Goal: Task Accomplishment & Management: Manage account settings

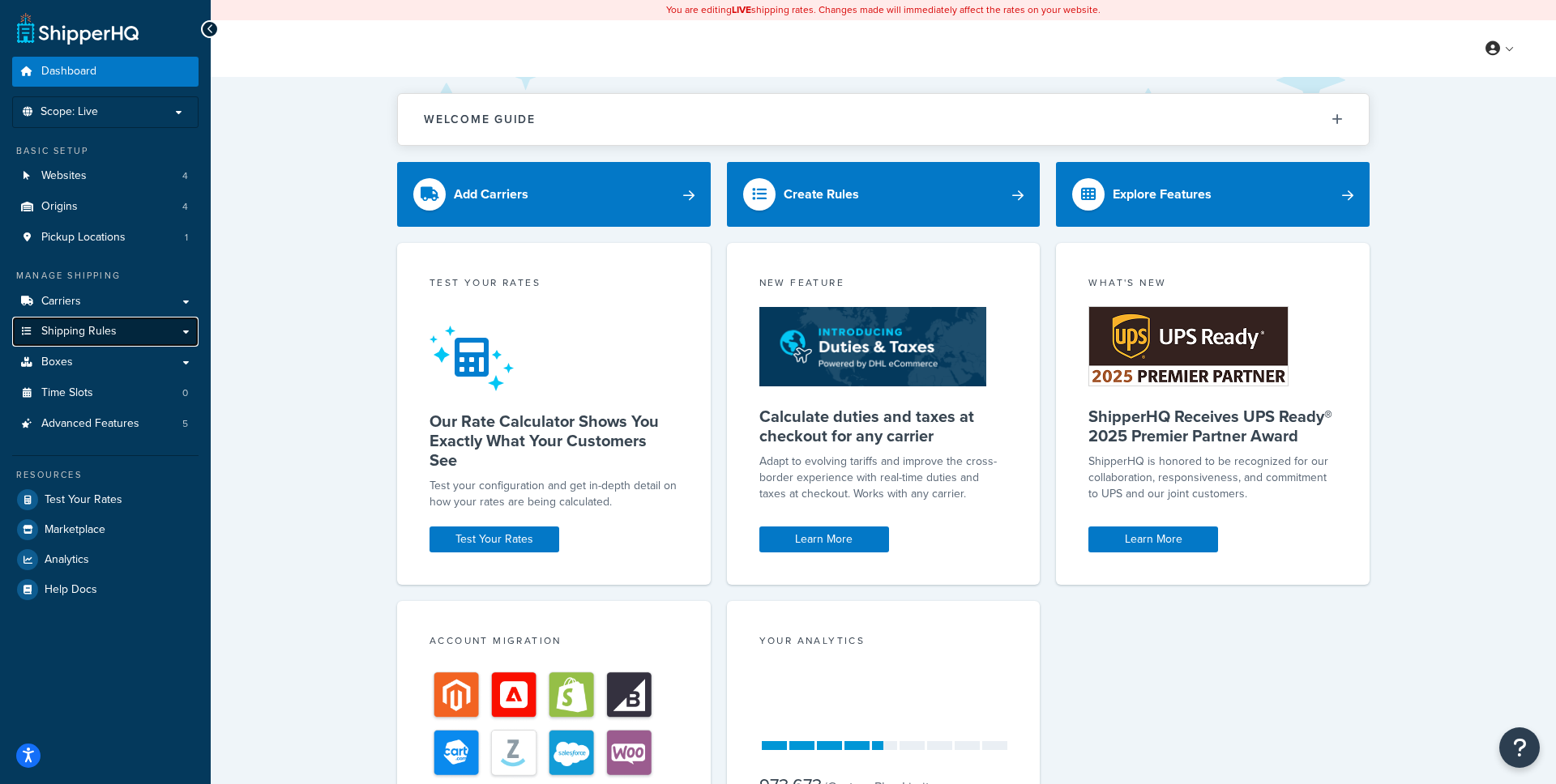
click at [115, 339] on link "Shipping Rules" at bounding box center [105, 332] width 187 height 30
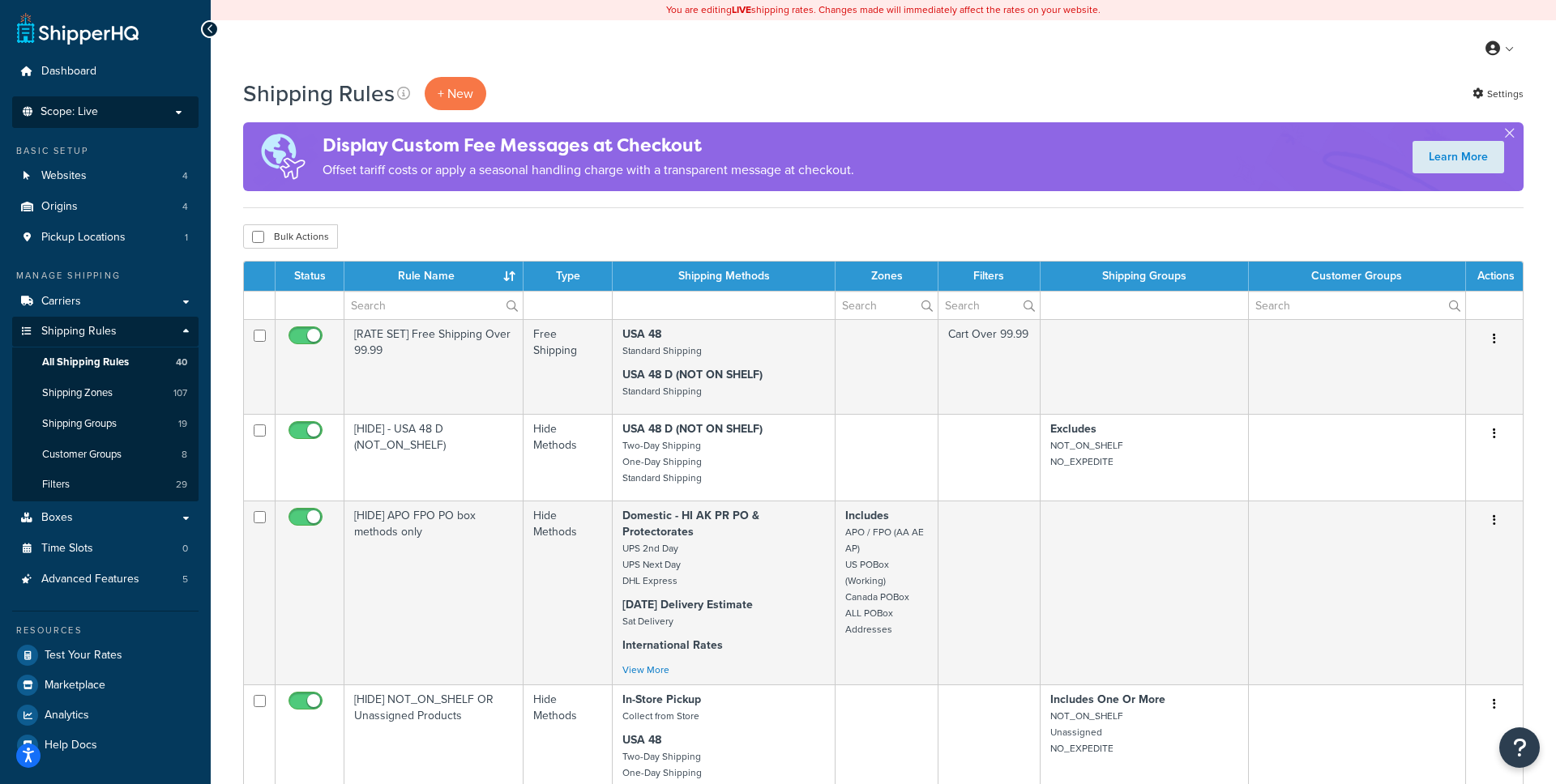
click at [122, 111] on p "Scope: Live" at bounding box center [105, 112] width 172 height 14
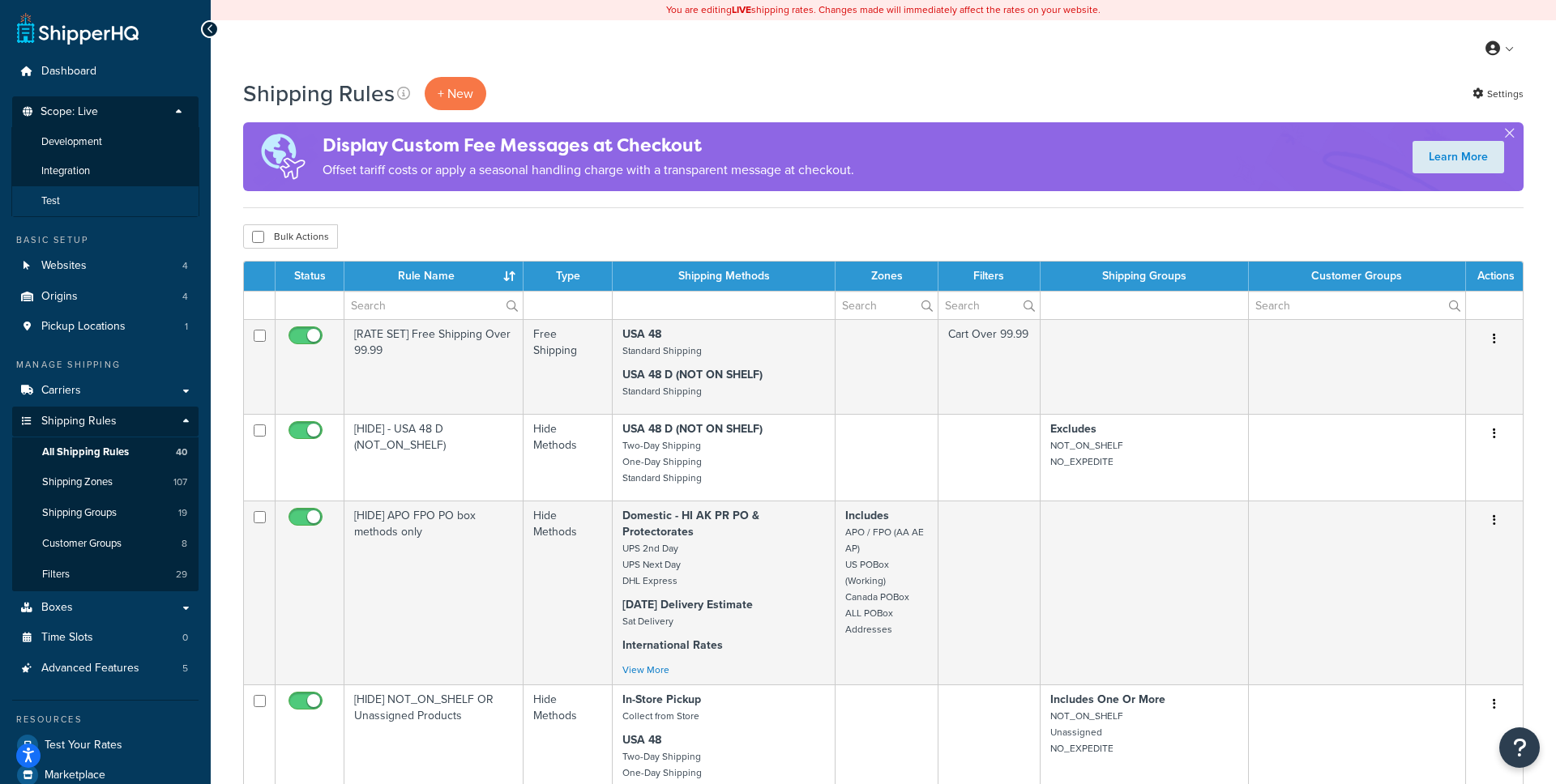
click at [89, 202] on li "Test" at bounding box center [105, 202] width 188 height 30
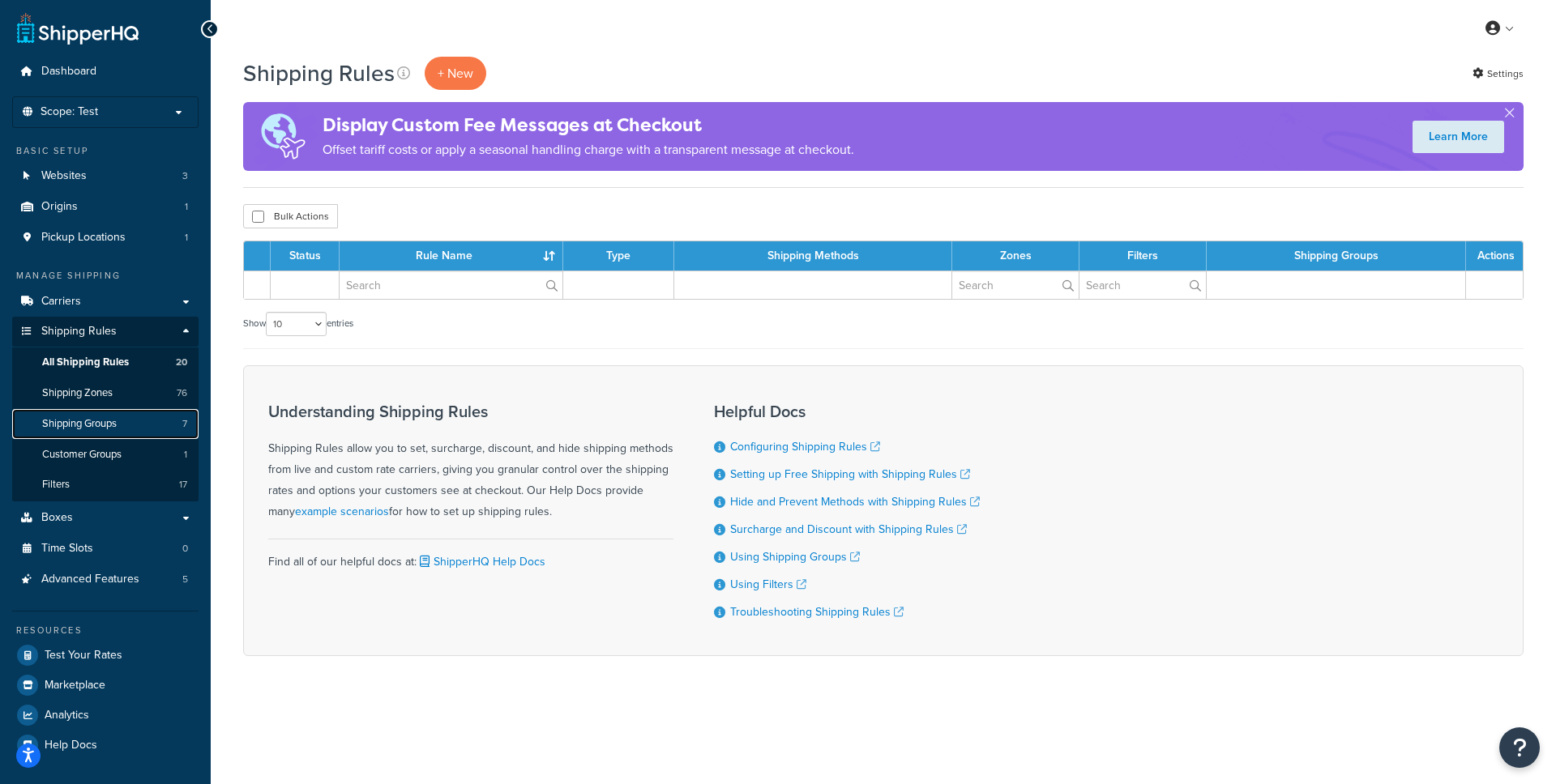
click at [124, 429] on link "Shipping Groups 7" at bounding box center [105, 424] width 187 height 30
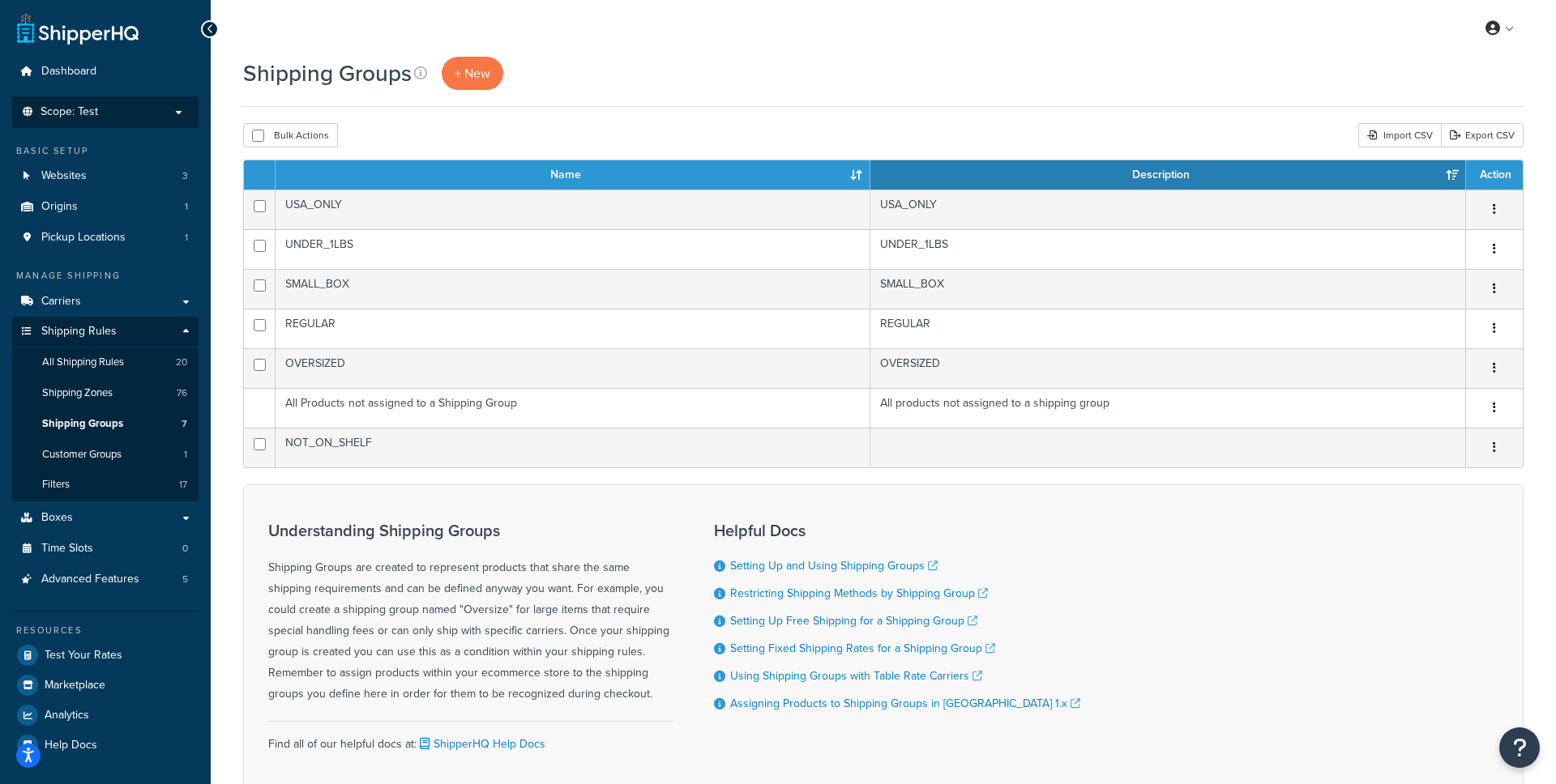
click at [112, 107] on p "Scope: Test" at bounding box center [105, 112] width 172 height 14
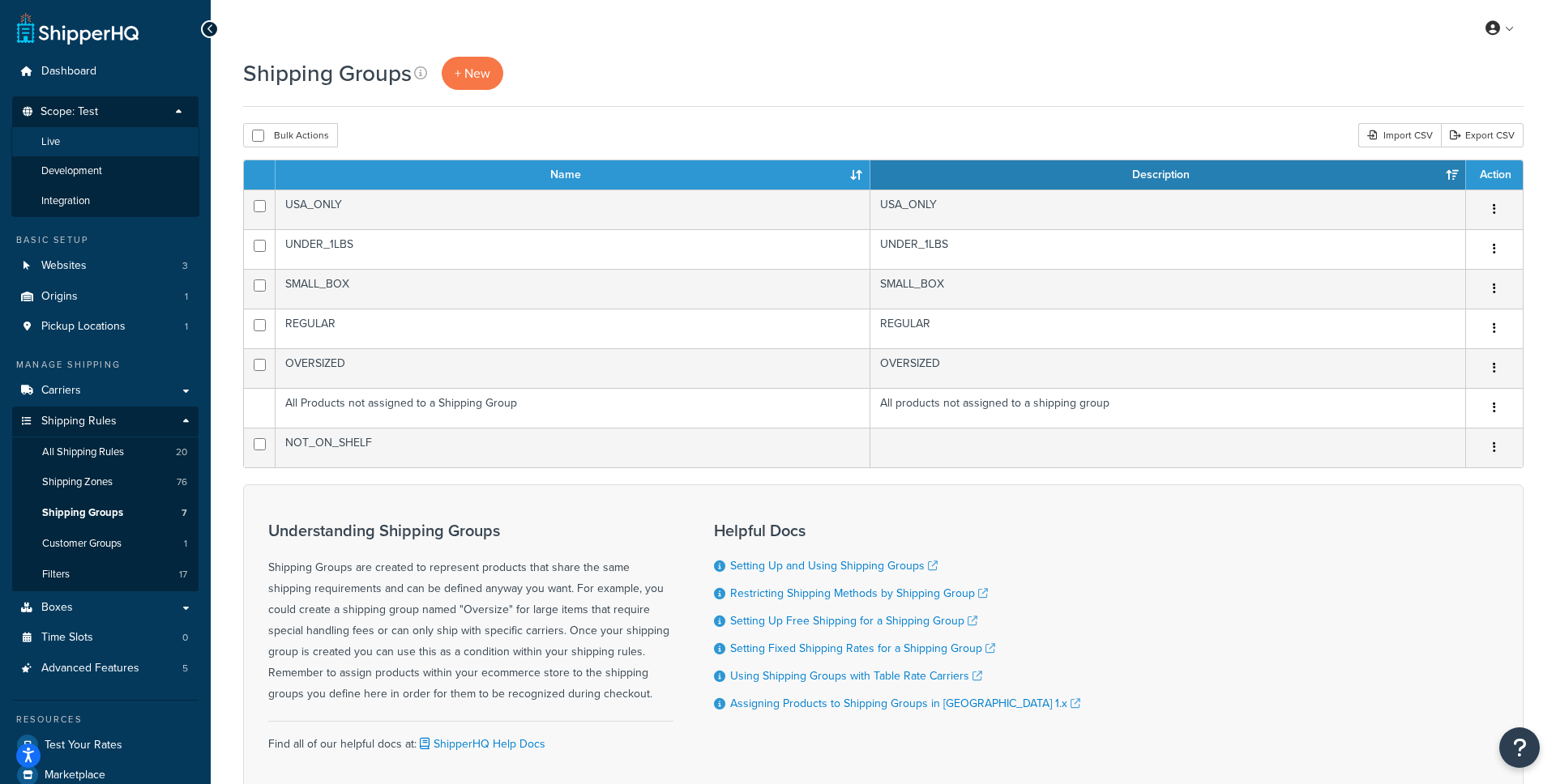
click at [92, 140] on li "Live" at bounding box center [105, 142] width 188 height 30
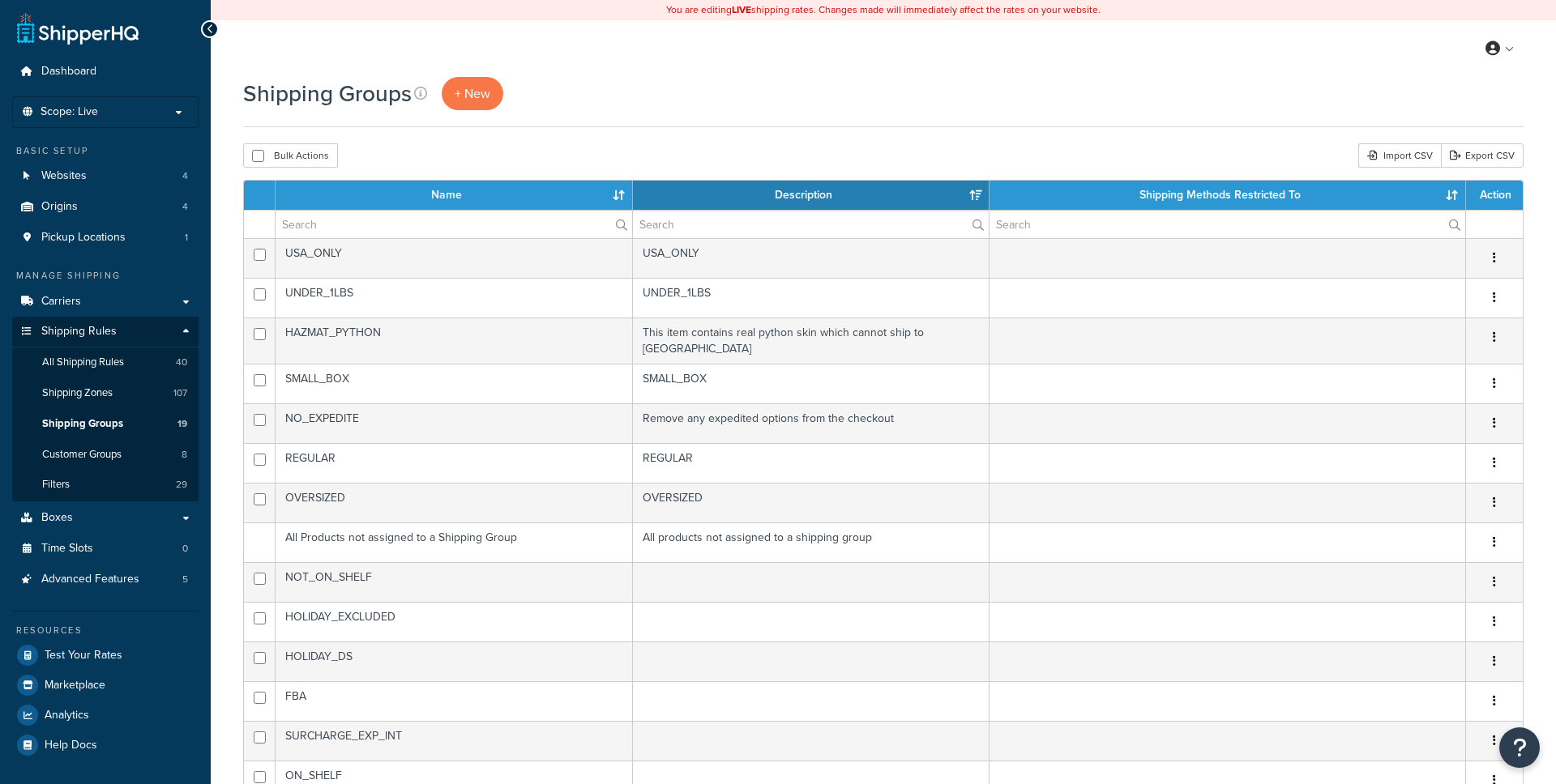
select select "15"
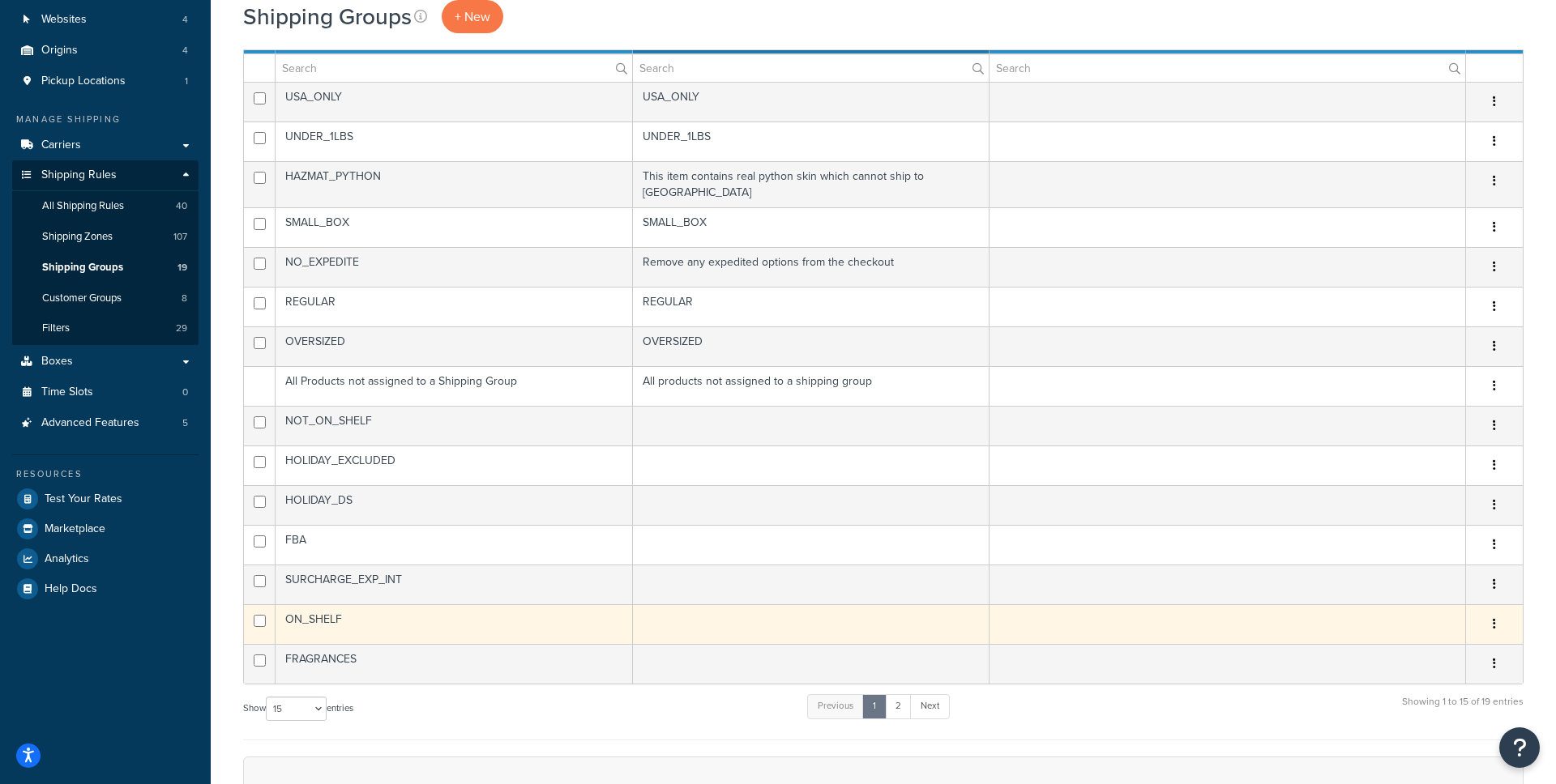
scroll to position [160, 0]
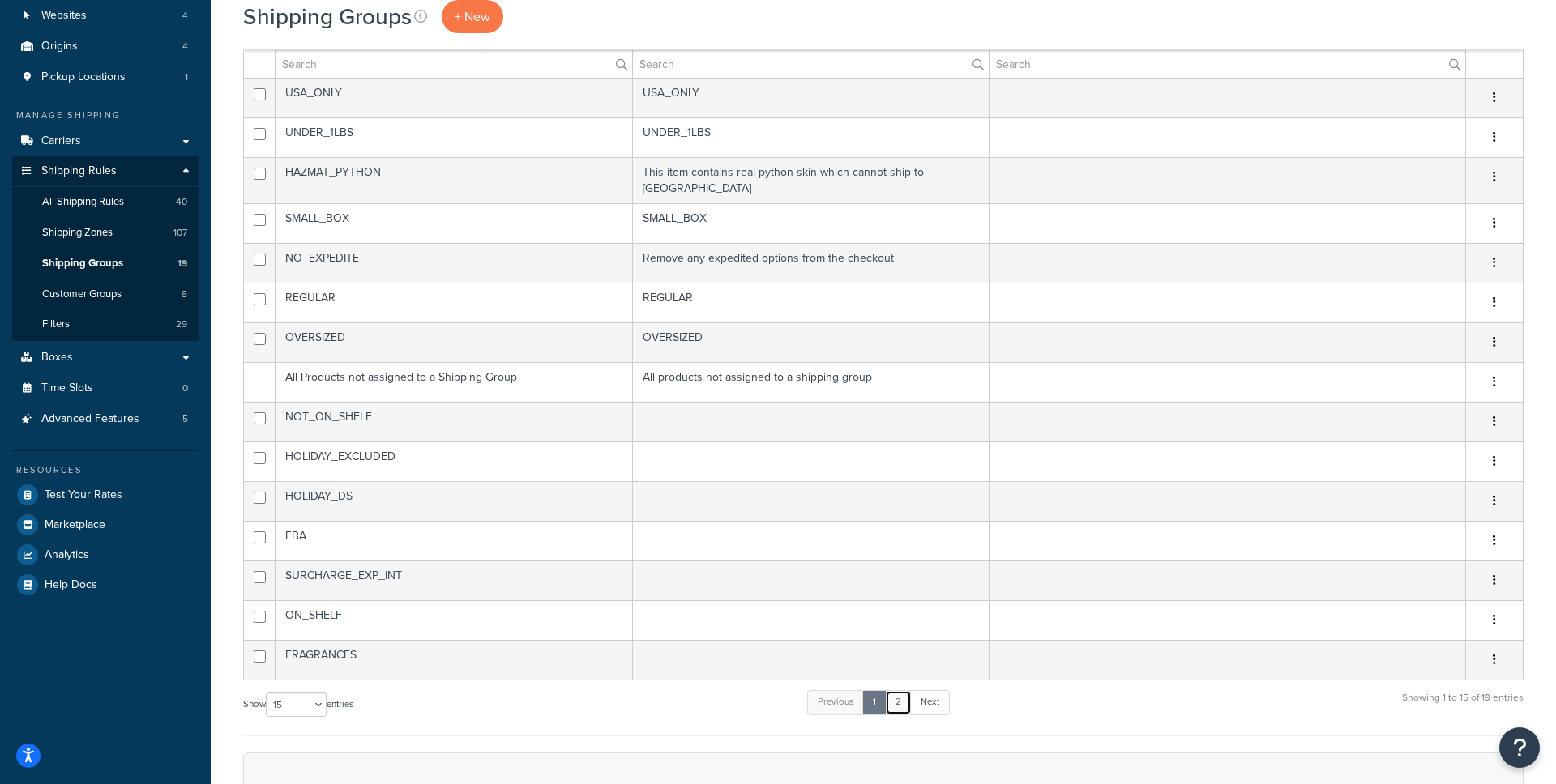
click at [899, 696] on link "2" at bounding box center [898, 702] width 27 height 24
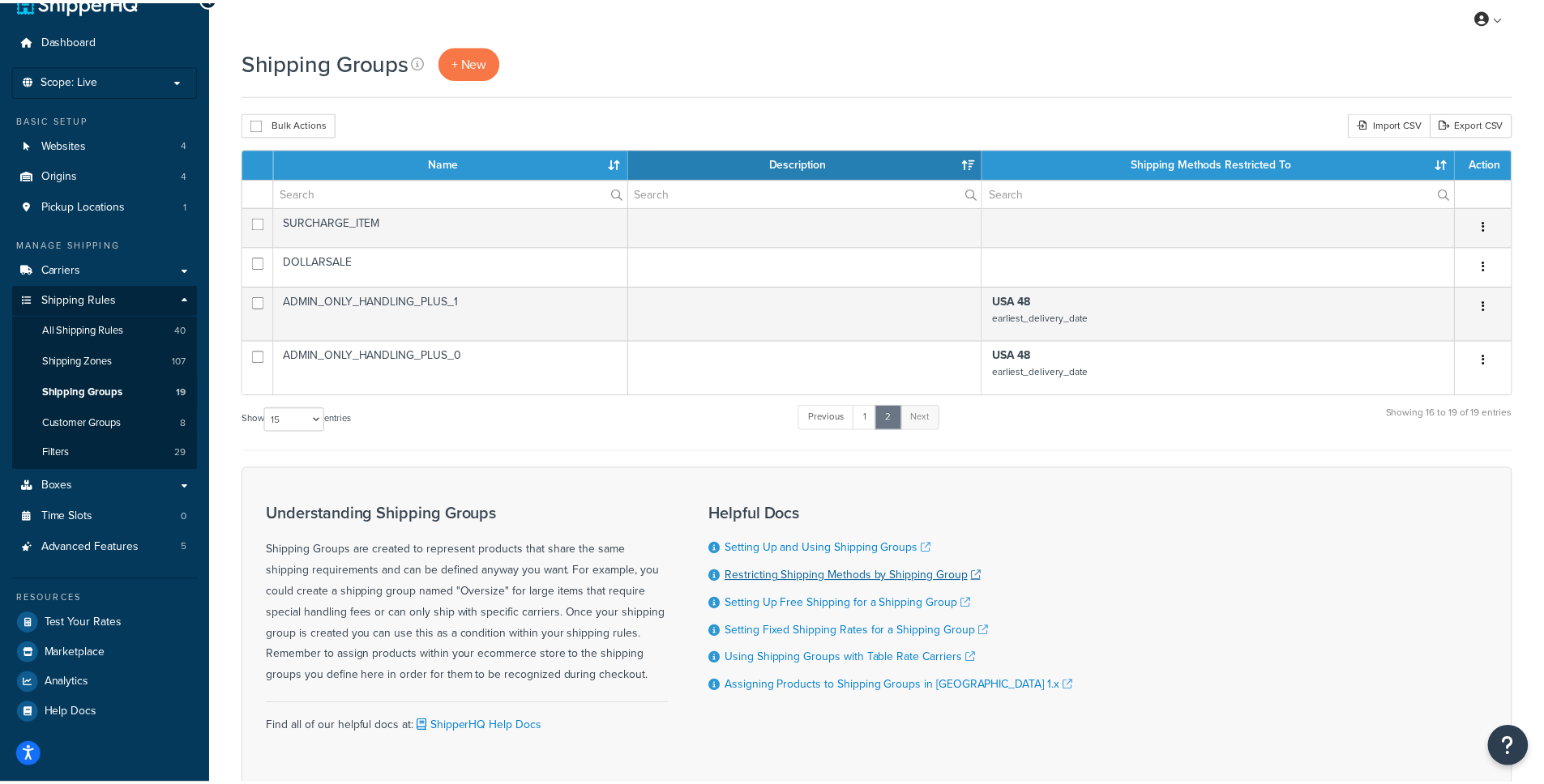
scroll to position [0, 0]
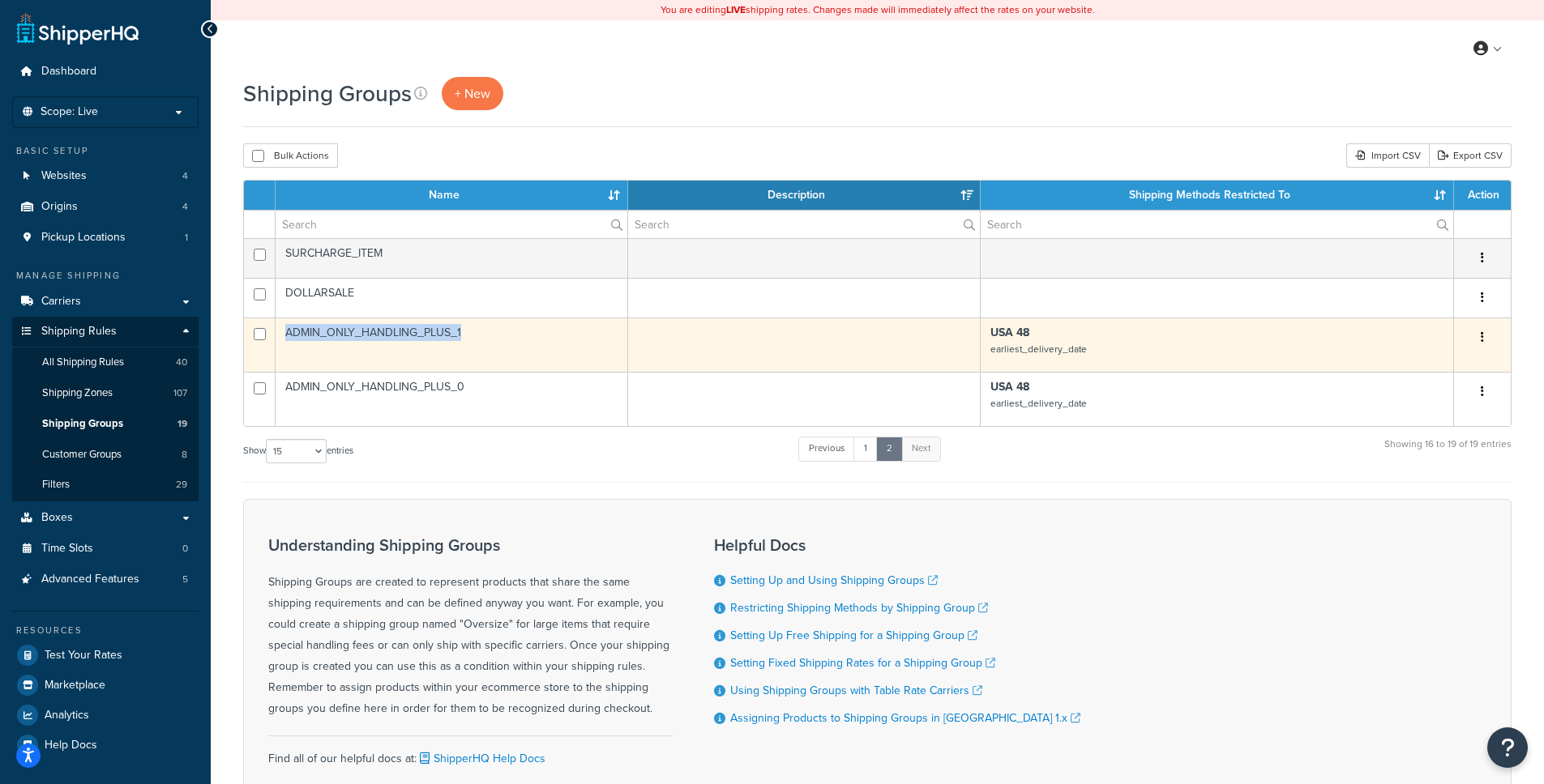
drag, startPoint x: 468, startPoint y: 333, endPoint x: 284, endPoint y: 334, distance: 184.0
click at [284, 334] on td "ADMIN_ONLY_HANDLING_PLUS_1" at bounding box center [452, 344] width 352 height 54
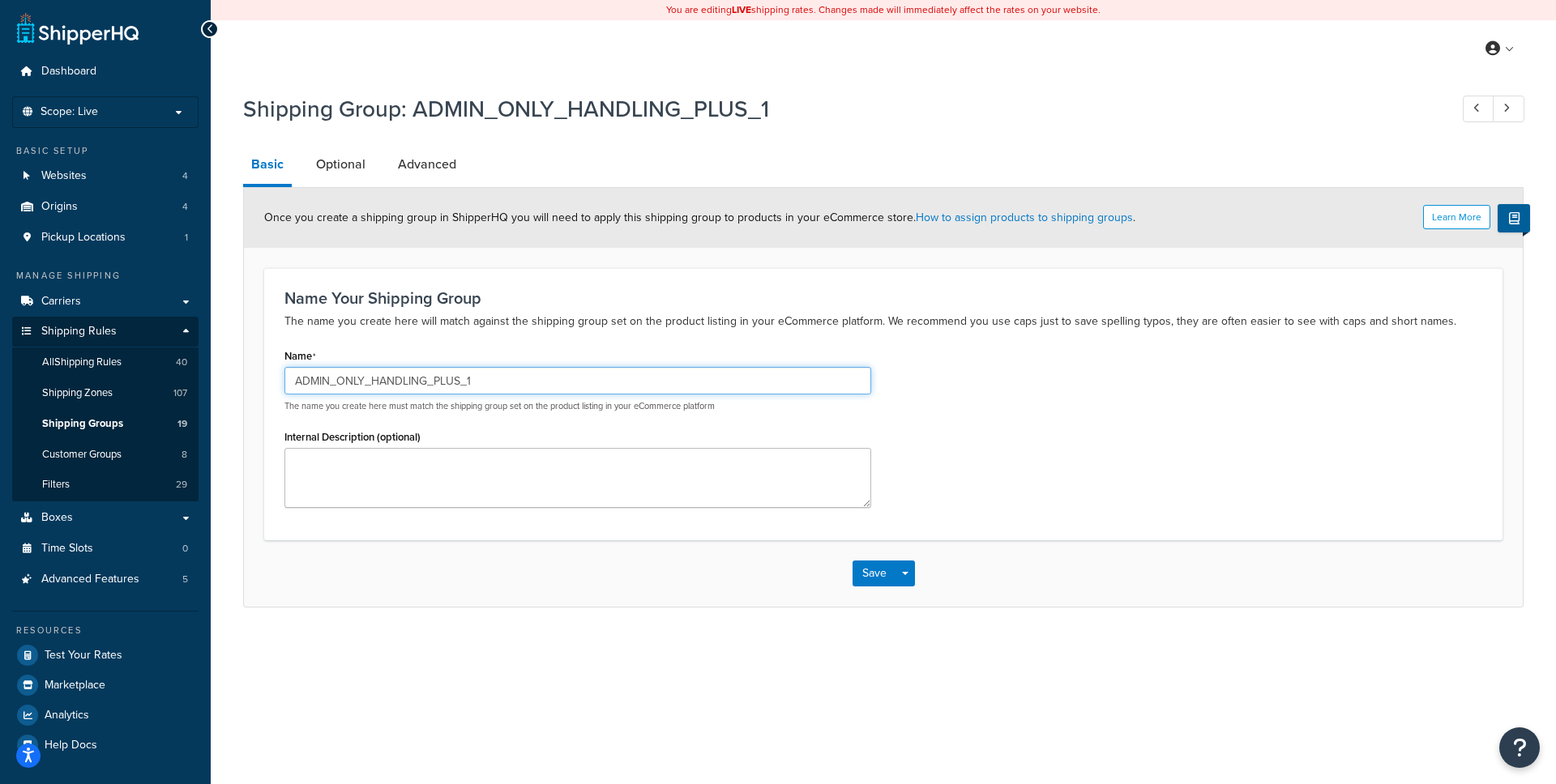
click at [360, 380] on input "ADMIN_ONLY_HANDLING_PLUS_1" at bounding box center [577, 380] width 587 height 27
click at [578, 117] on h1 "Shipping Group: ADMIN_ONLY_HANDLING_PLUS_1" at bounding box center [838, 109] width 1190 height 32
click at [211, 27] on icon at bounding box center [211, 29] width 7 height 12
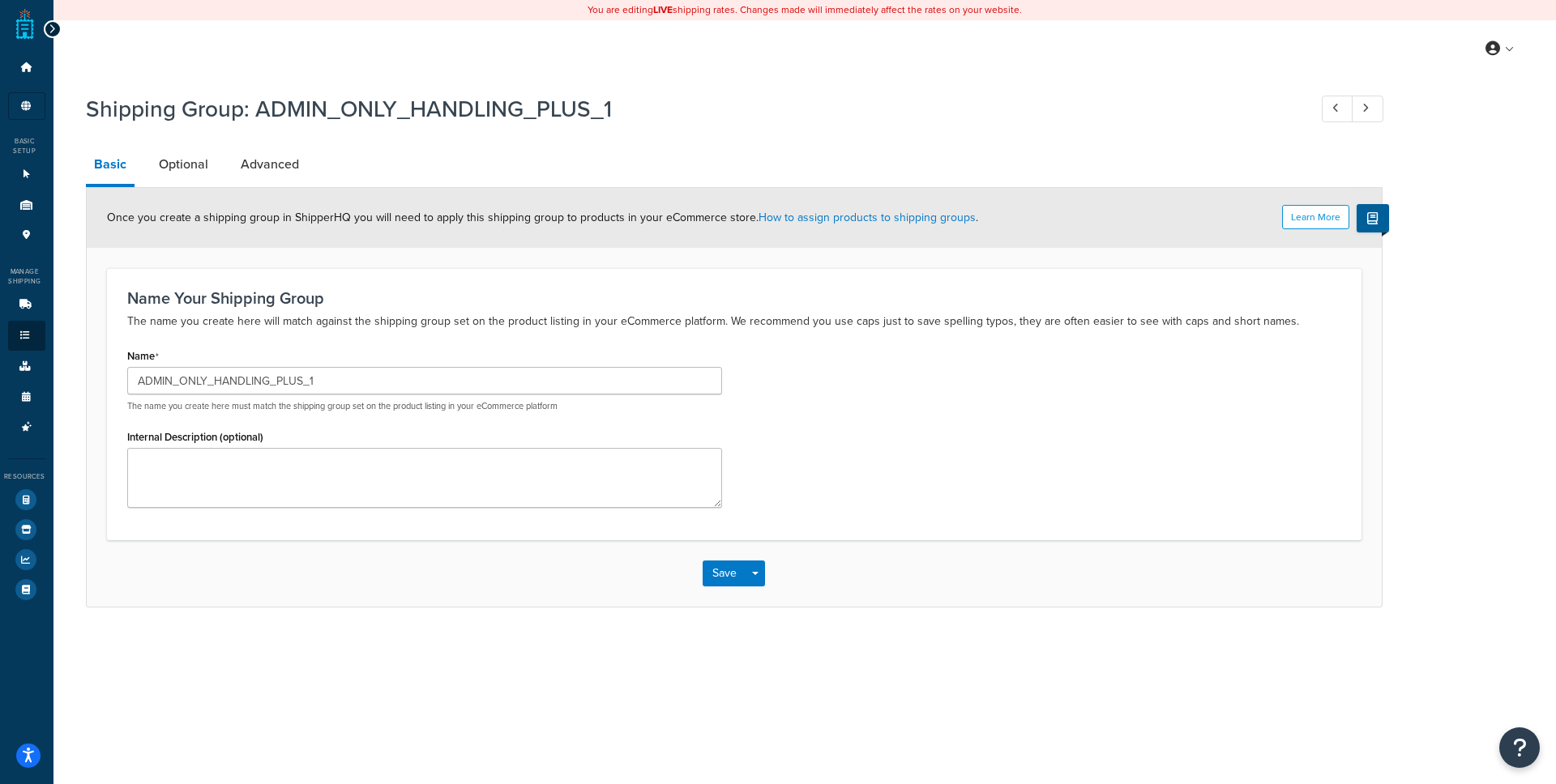
click at [211, 27] on div "My Profile Billing Global Settings Contact Us Logout" at bounding box center [805, 49] width 1503 height 57
click at [52, 26] on icon at bounding box center [52, 29] width 7 height 12
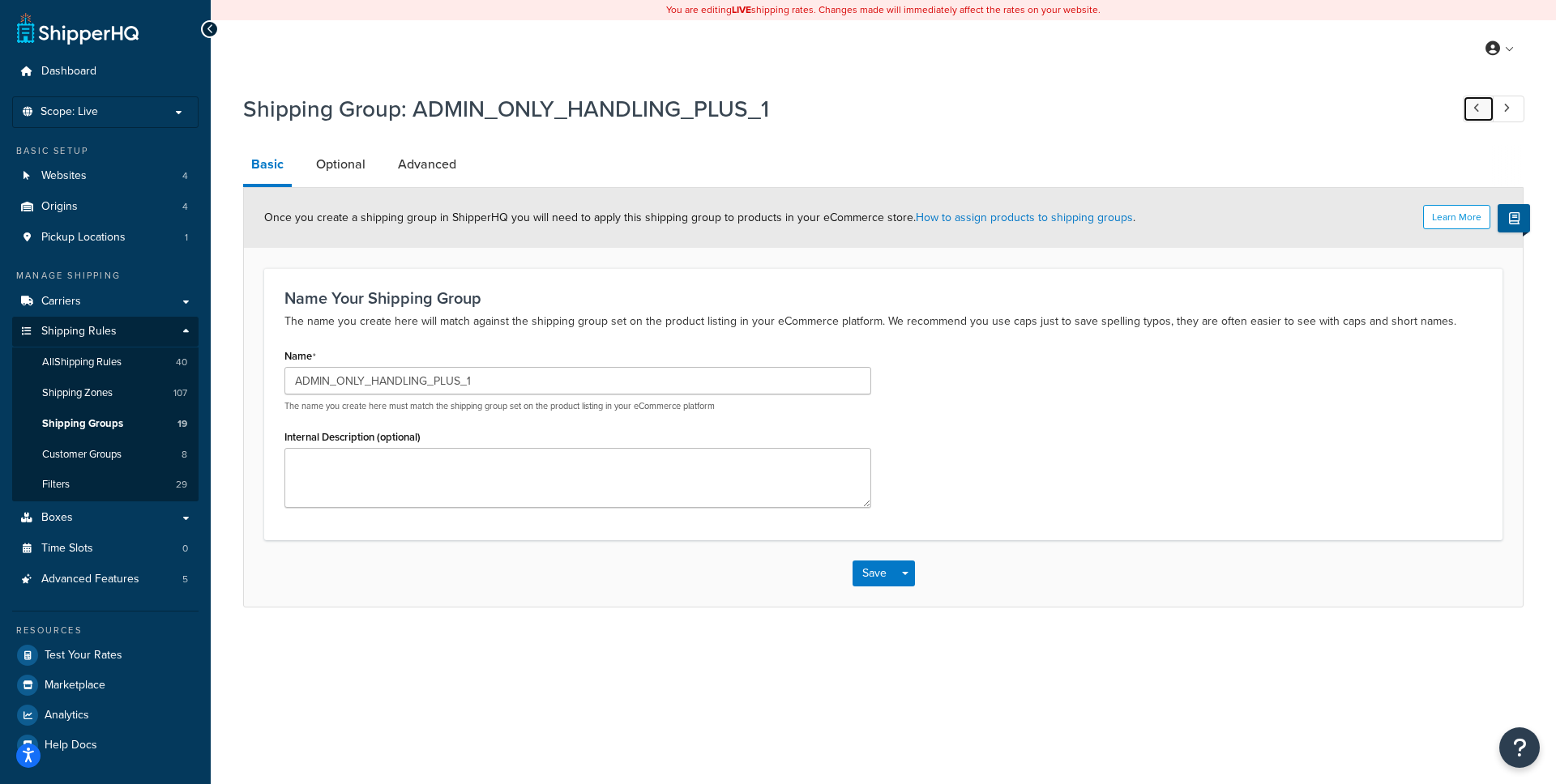
click at [1483, 113] on link at bounding box center [1479, 109] width 32 height 27
click at [1514, 111] on link at bounding box center [1509, 109] width 32 height 27
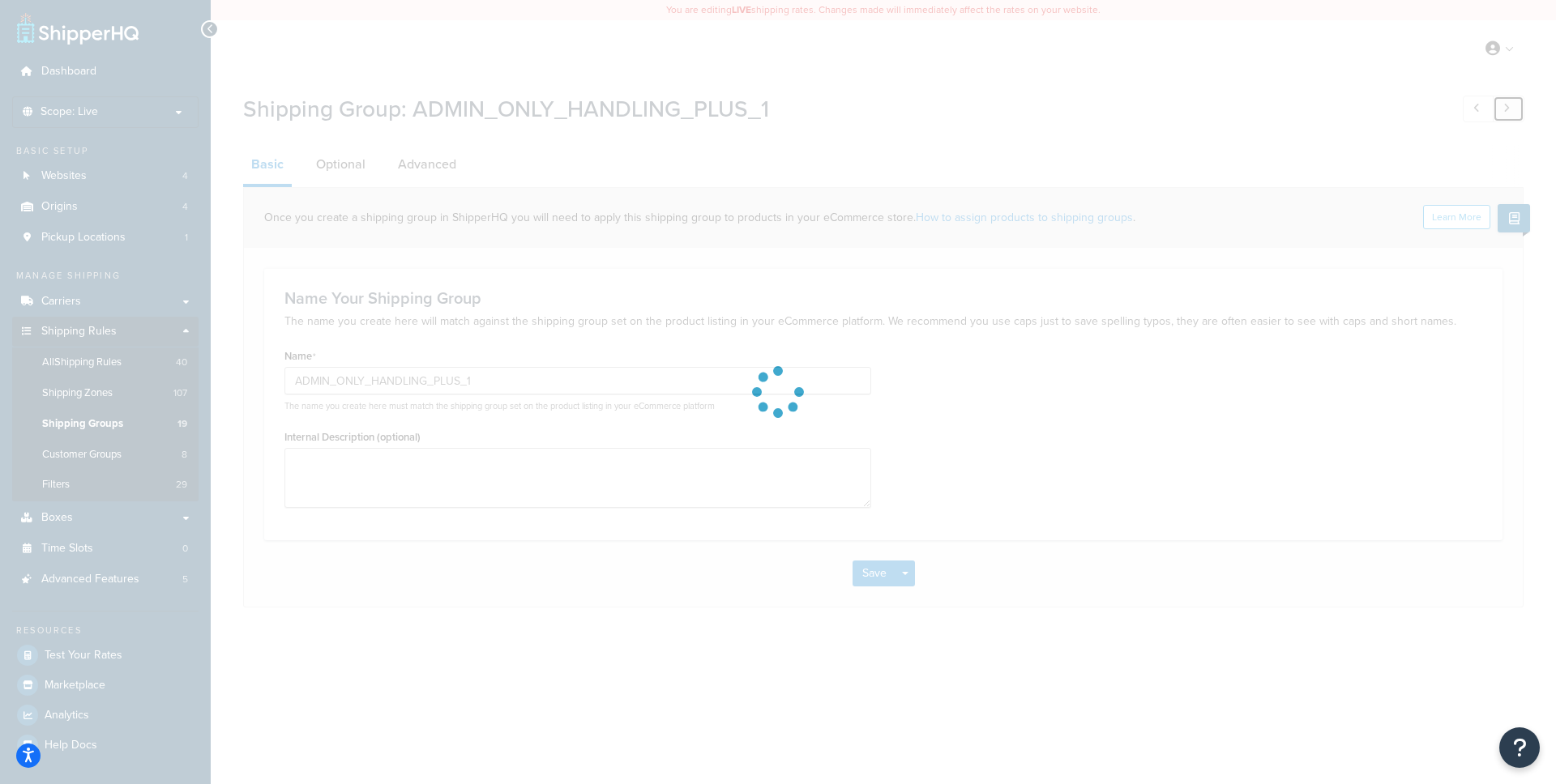
type input "ADMIN_ONLY_HANDLING_PLUS_0"
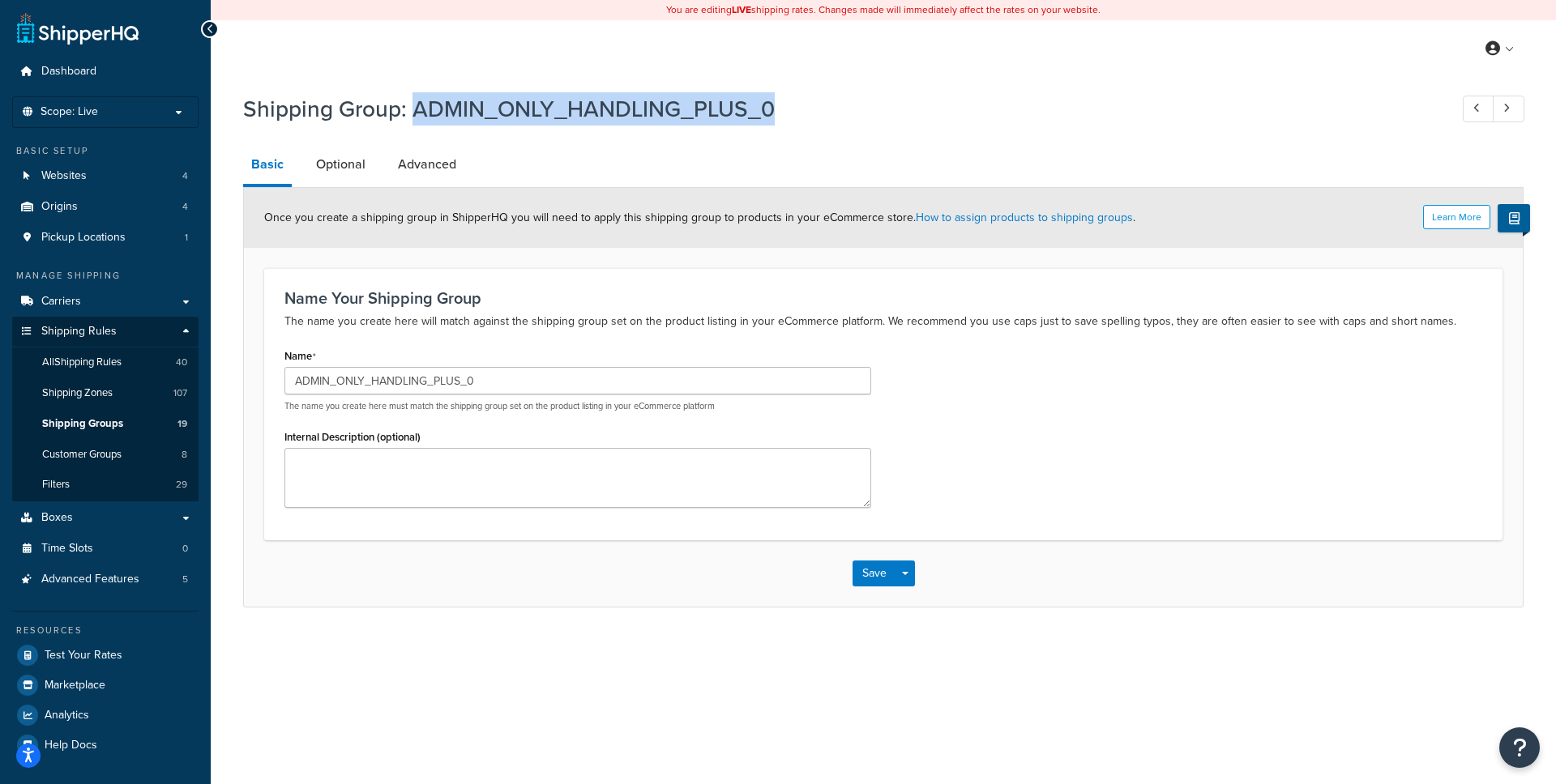
drag, startPoint x: 769, startPoint y: 111, endPoint x: 412, endPoint y: 111, distance: 357.0
click at [412, 111] on h1 "Shipping Group: ADMIN_ONLY_HANDLING_PLUS_0" at bounding box center [838, 109] width 1190 height 32
copy h1 "ADMIN_ONLY_HANDLING_PLUS_0"
